Goal: Navigation & Orientation: Find specific page/section

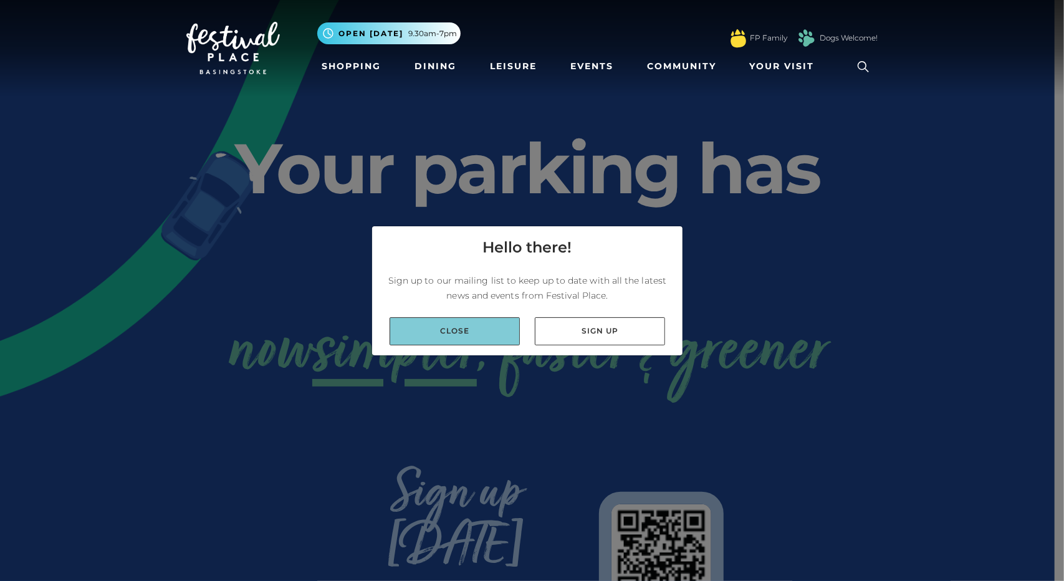
click at [443, 329] on link "Close" at bounding box center [455, 331] width 130 height 28
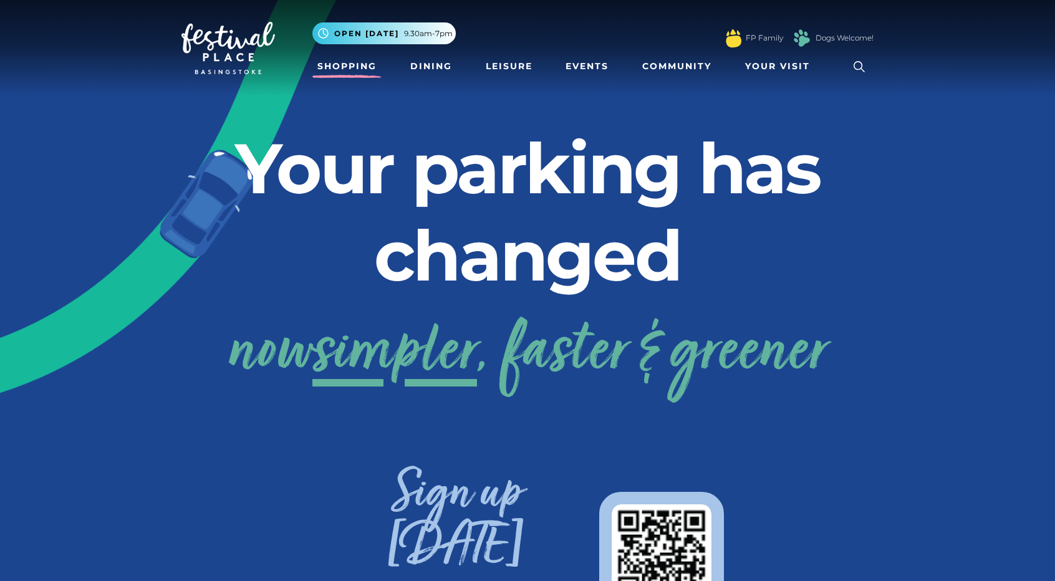
click at [360, 64] on link "Shopping" at bounding box center [346, 66] width 69 height 23
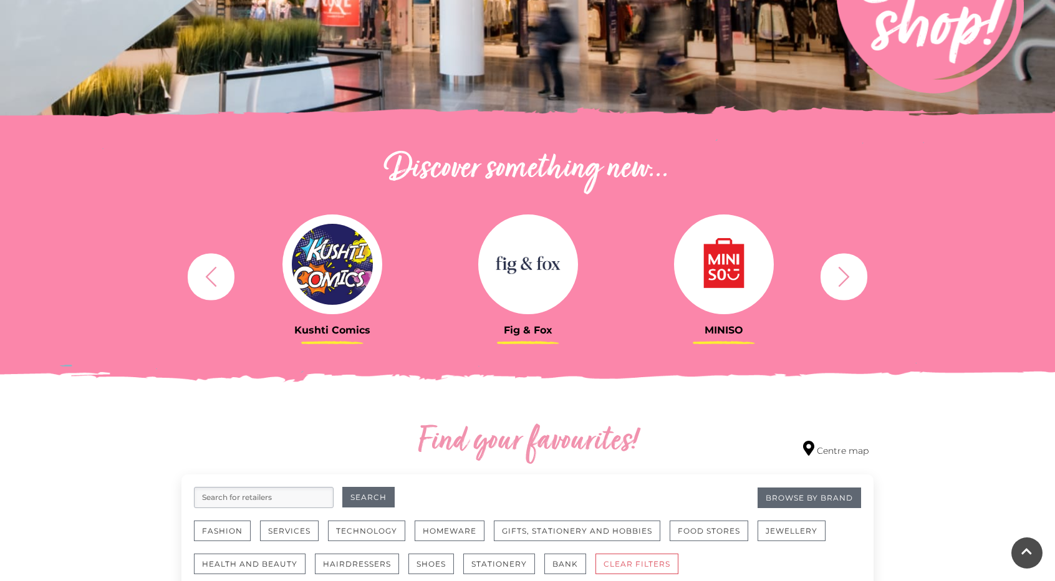
scroll to position [561, 0]
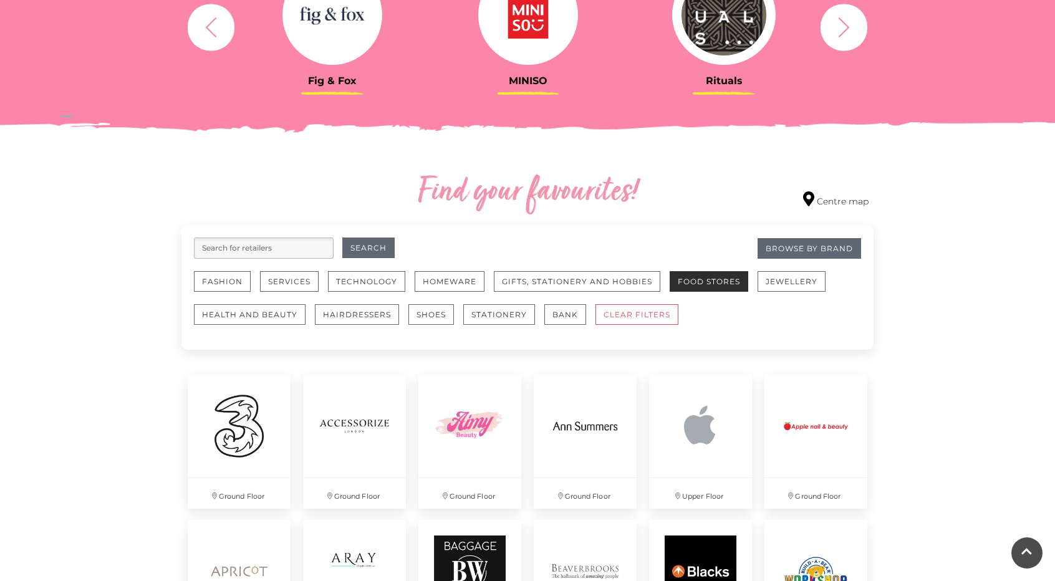
click at [701, 280] on button "Food Stores" at bounding box center [709, 281] width 79 height 21
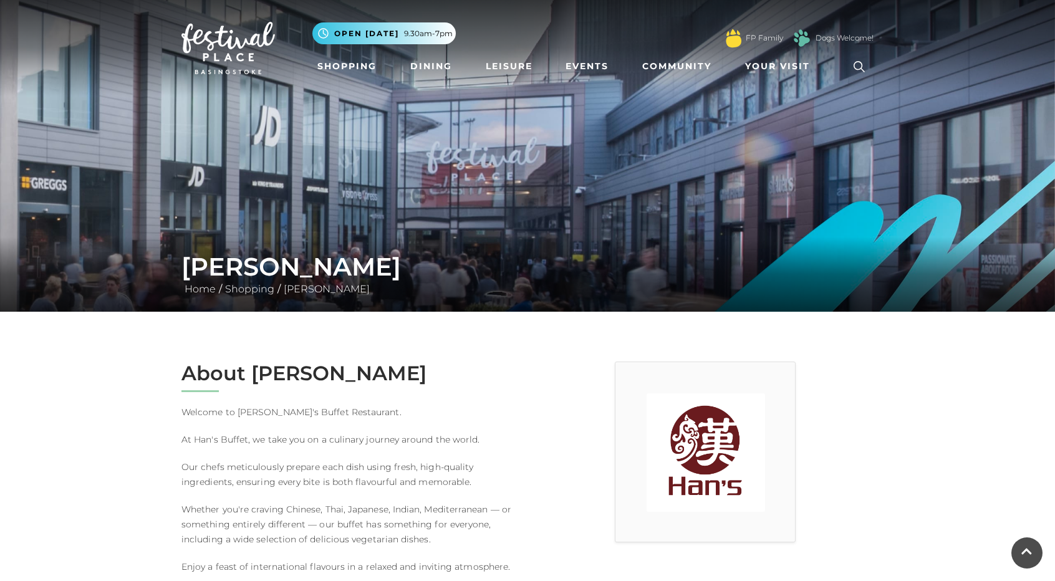
scroll to position [187, 0]
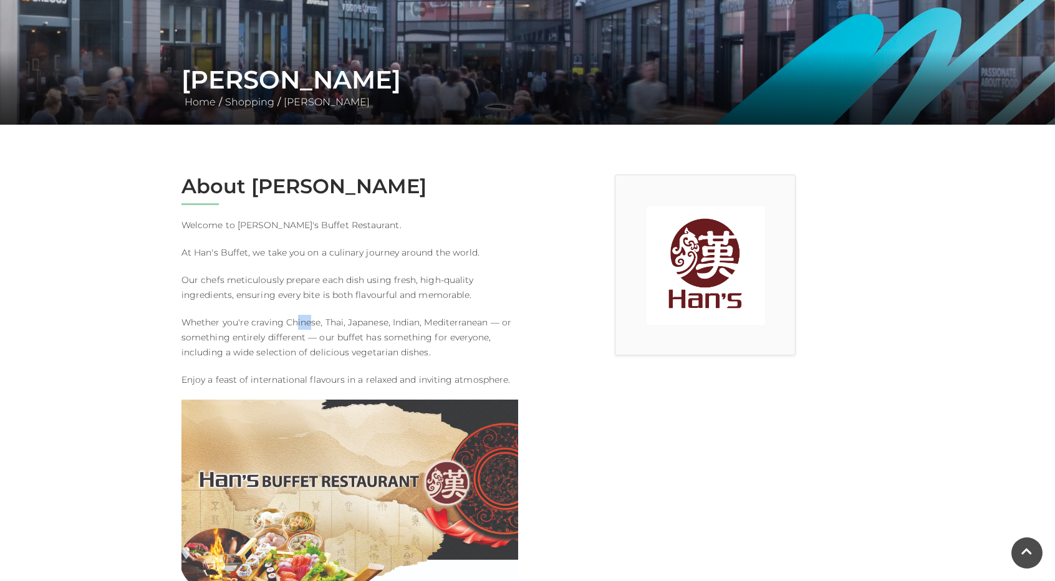
drag, startPoint x: 296, startPoint y: 323, endPoint x: 312, endPoint y: 320, distance: 15.9
click at [312, 320] on p "Whether you're craving Chinese, Thai, Japanese, Indian, Mediterranean — or some…" at bounding box center [349, 337] width 337 height 45
click at [341, 321] on p "Whether you're craving Chinese, Thai, Japanese, Indian, Mediterranean — or some…" at bounding box center [349, 337] width 337 height 45
click at [392, 317] on p "Whether you're craving Chinese, Thai, Japanese, Indian, Mediterranean — or some…" at bounding box center [349, 337] width 337 height 45
drag, startPoint x: 398, startPoint y: 321, endPoint x: 438, endPoint y: 321, distance: 40.5
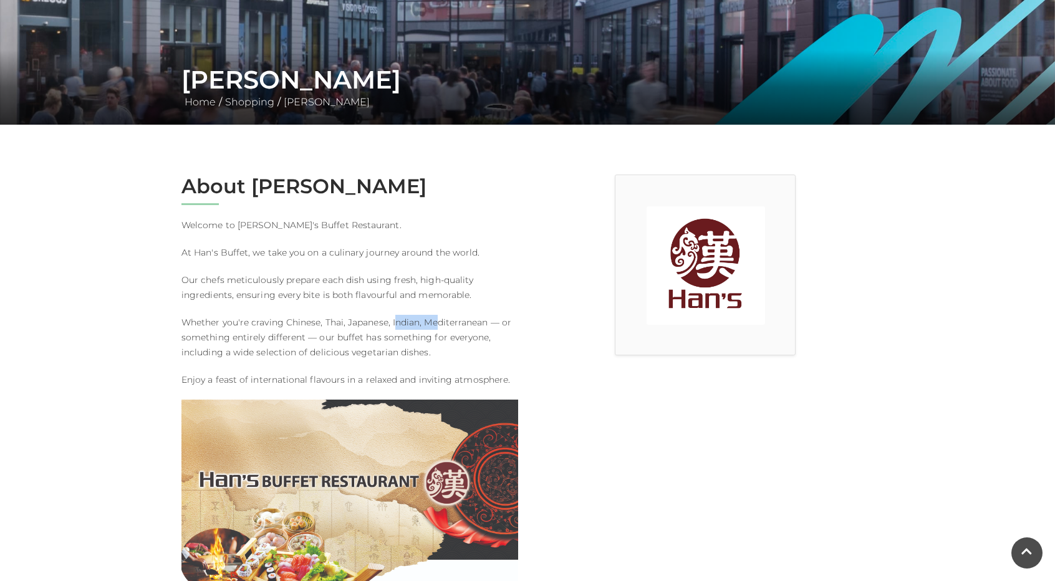
click at [438, 321] on p "Whether you're craving Chinese, Thai, Japanese, Indian, Mediterranean — or some…" at bounding box center [349, 337] width 337 height 45
click at [435, 324] on p "Whether you're craving Chinese, Thai, Japanese, Indian, Mediterranean — or some…" at bounding box center [349, 337] width 337 height 45
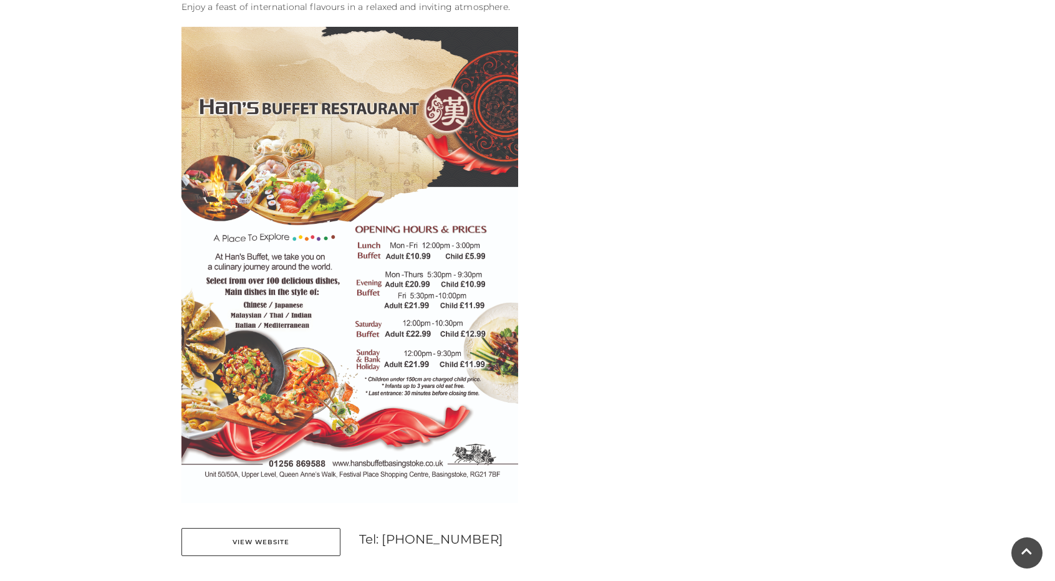
scroll to position [499, 0]
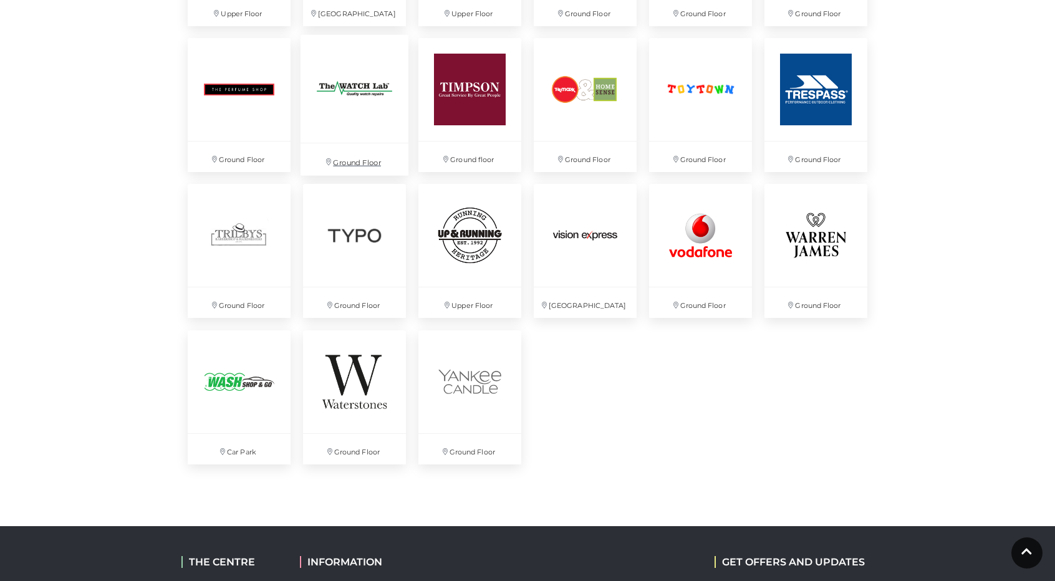
scroll to position [3180, 0]
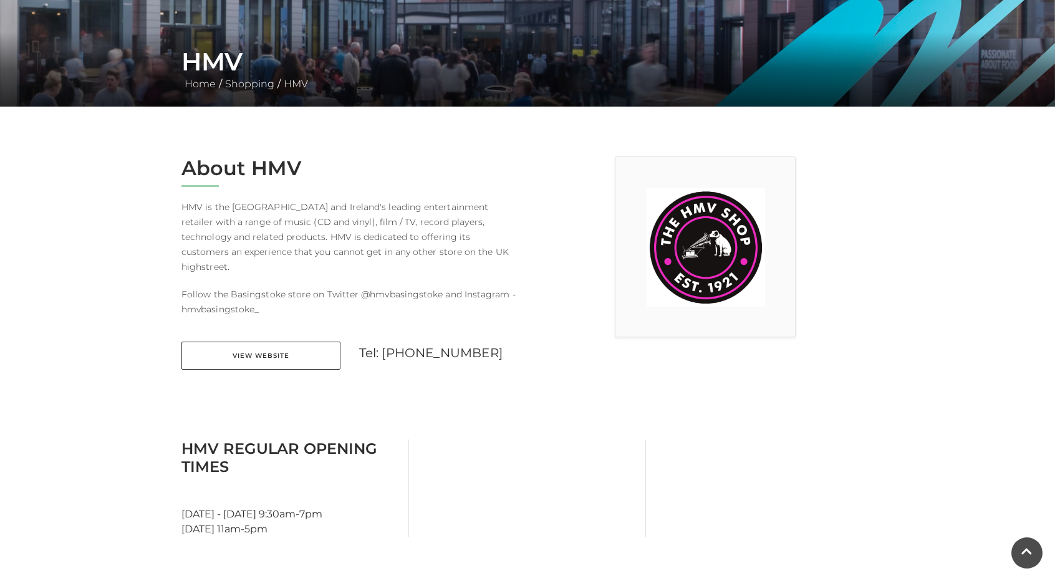
scroll to position [125, 0]
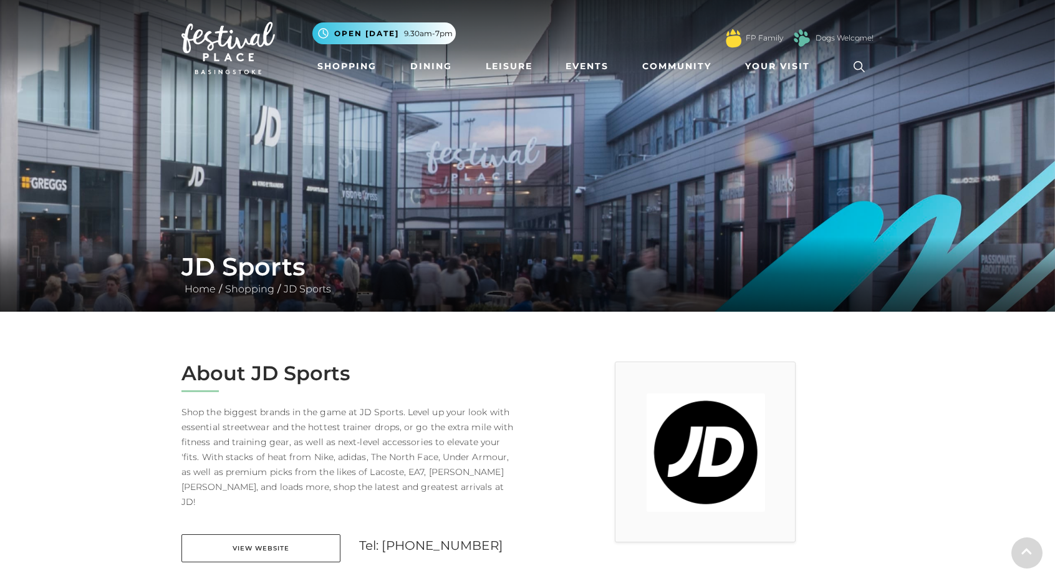
scroll to position [249, 0]
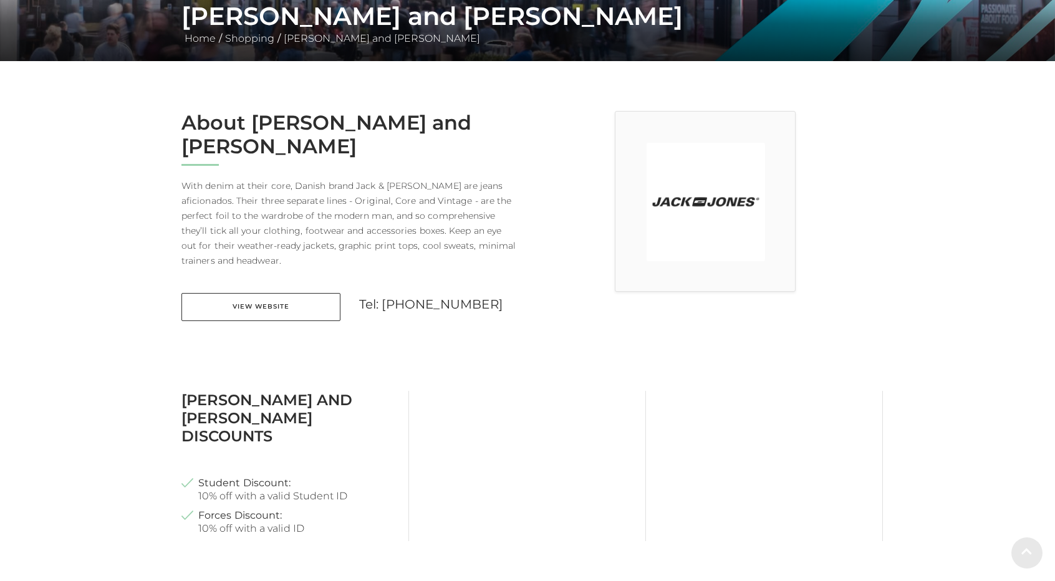
scroll to position [312, 0]
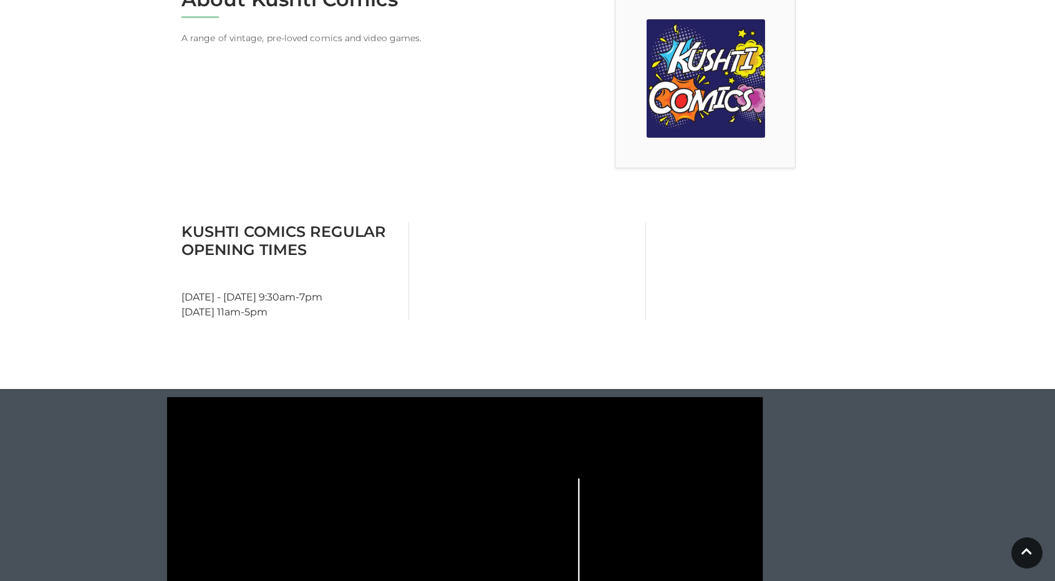
scroll to position [125, 0]
